Goal: Check status: Check status

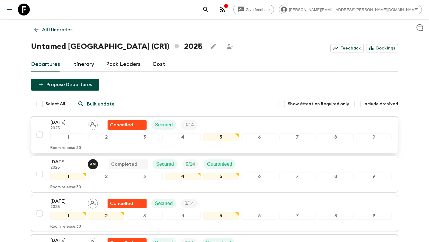
click at [298, 122] on div "[DATE] 2025 Cancelled Secured 0 / 14" at bounding box center [220, 125] width 341 height 12
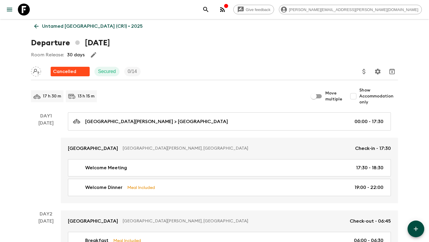
scroll to position [4, 0]
click at [35, 27] on icon at bounding box center [36, 26] width 4 height 4
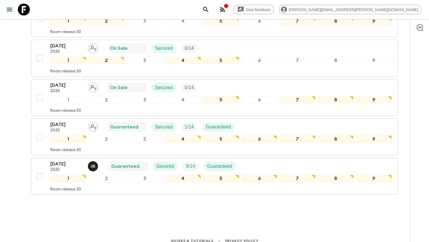
scroll to position [430, 0]
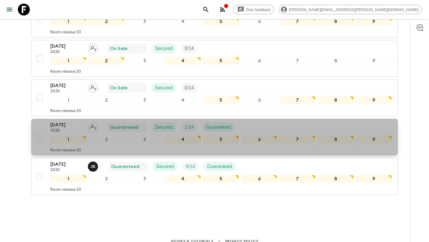
click at [71, 126] on p "[DATE]" at bounding box center [66, 124] width 33 height 7
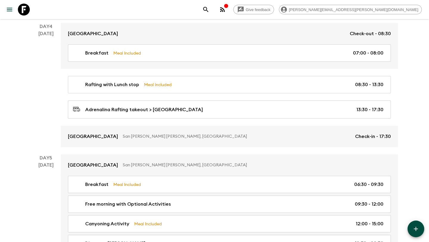
scroll to position [521, 0]
